Goal: Task Accomplishment & Management: Use online tool/utility

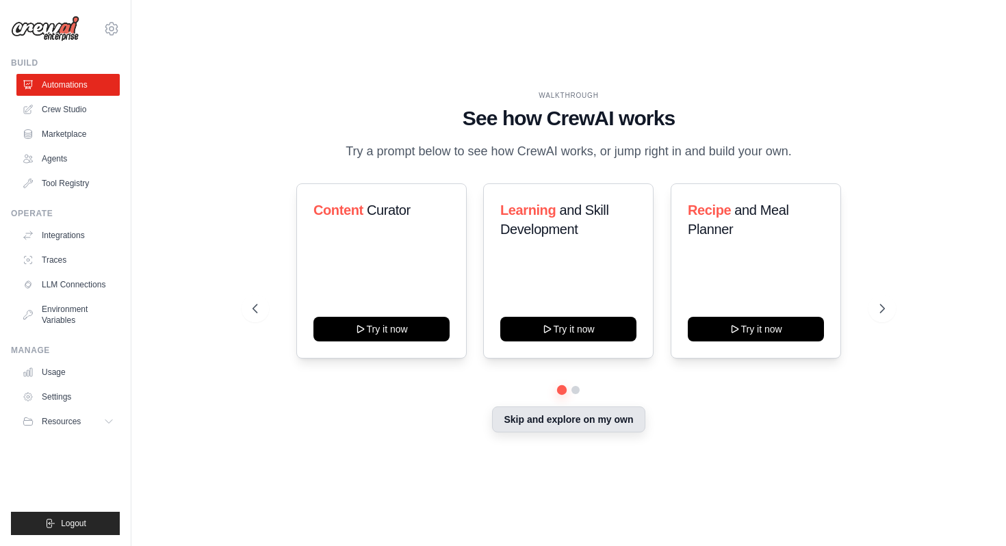
click at [604, 413] on button "Skip and explore on my own" at bounding box center [568, 419] width 153 height 26
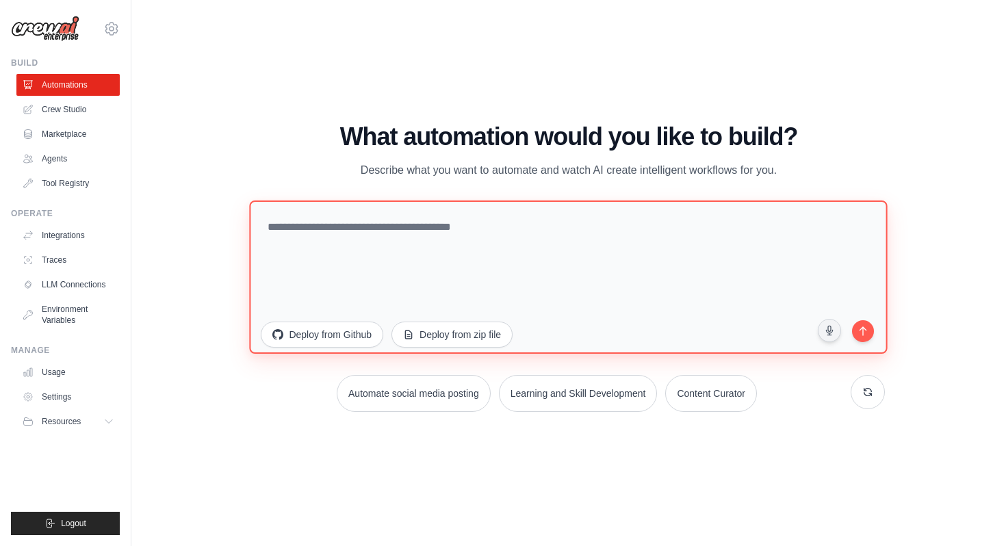
click at [320, 238] on textarea at bounding box center [569, 277] width 638 height 153
click at [282, 228] on textarea at bounding box center [569, 277] width 638 height 153
type textarea "**********"
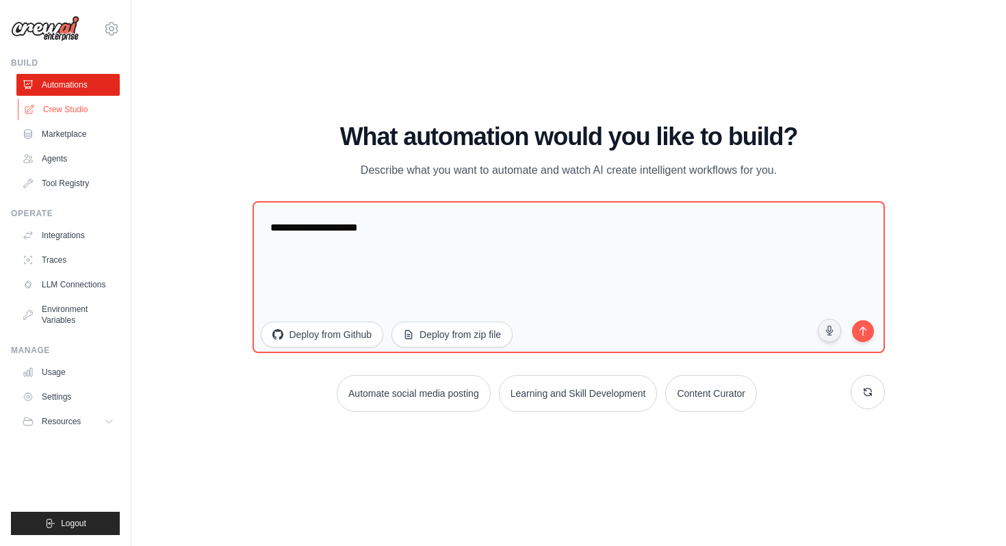
click at [81, 101] on link "Crew Studio" at bounding box center [69, 110] width 103 height 22
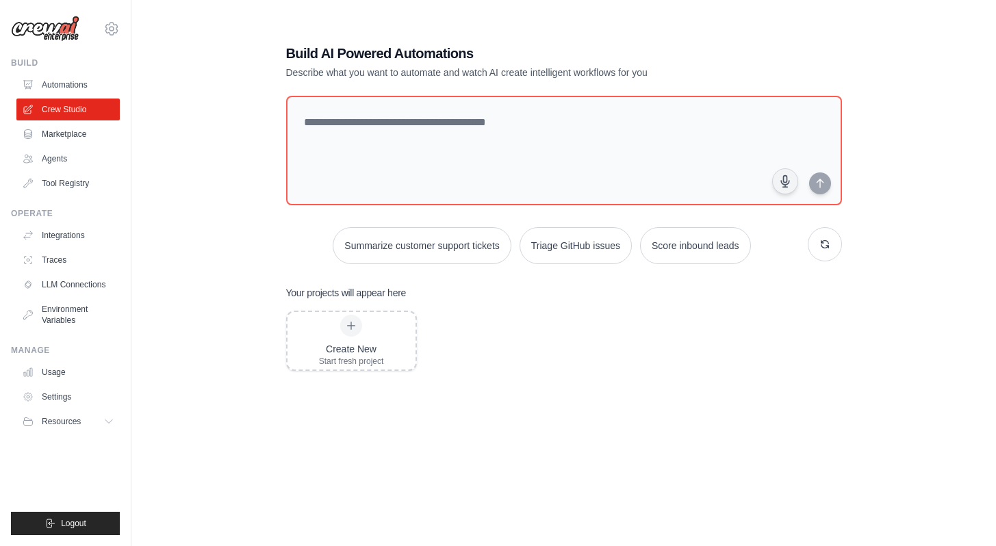
click at [25, 511] on ul "Build Automations Crew Studio Marketplace Agents" at bounding box center [65, 296] width 109 height 478
click at [27, 517] on button "Logout" at bounding box center [65, 523] width 109 height 23
